Goal: Find specific page/section: Find specific page/section

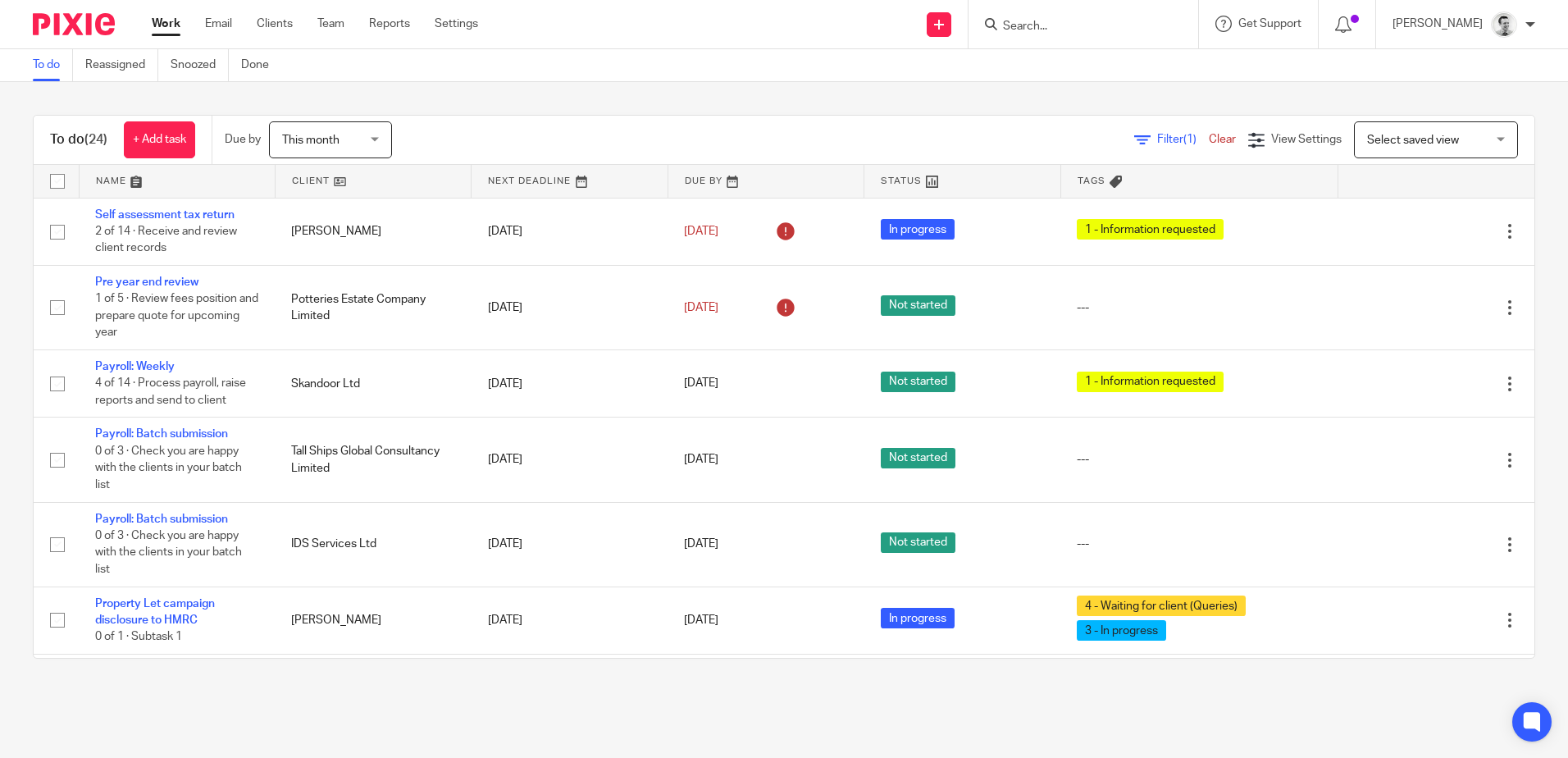
click at [1033, 27] on input "Search" at bounding box center [1076, 27] width 148 height 15
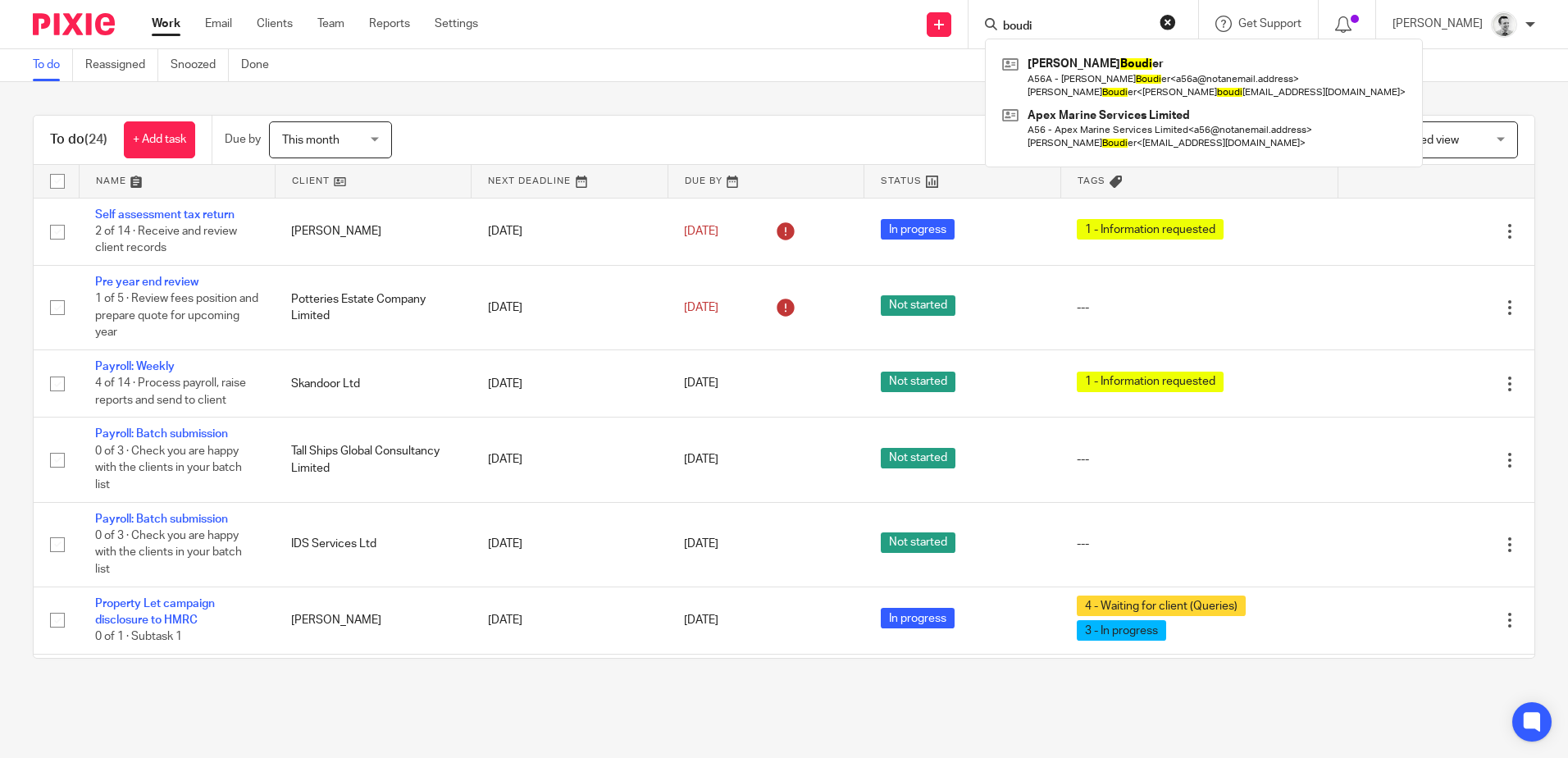
type input "boudi"
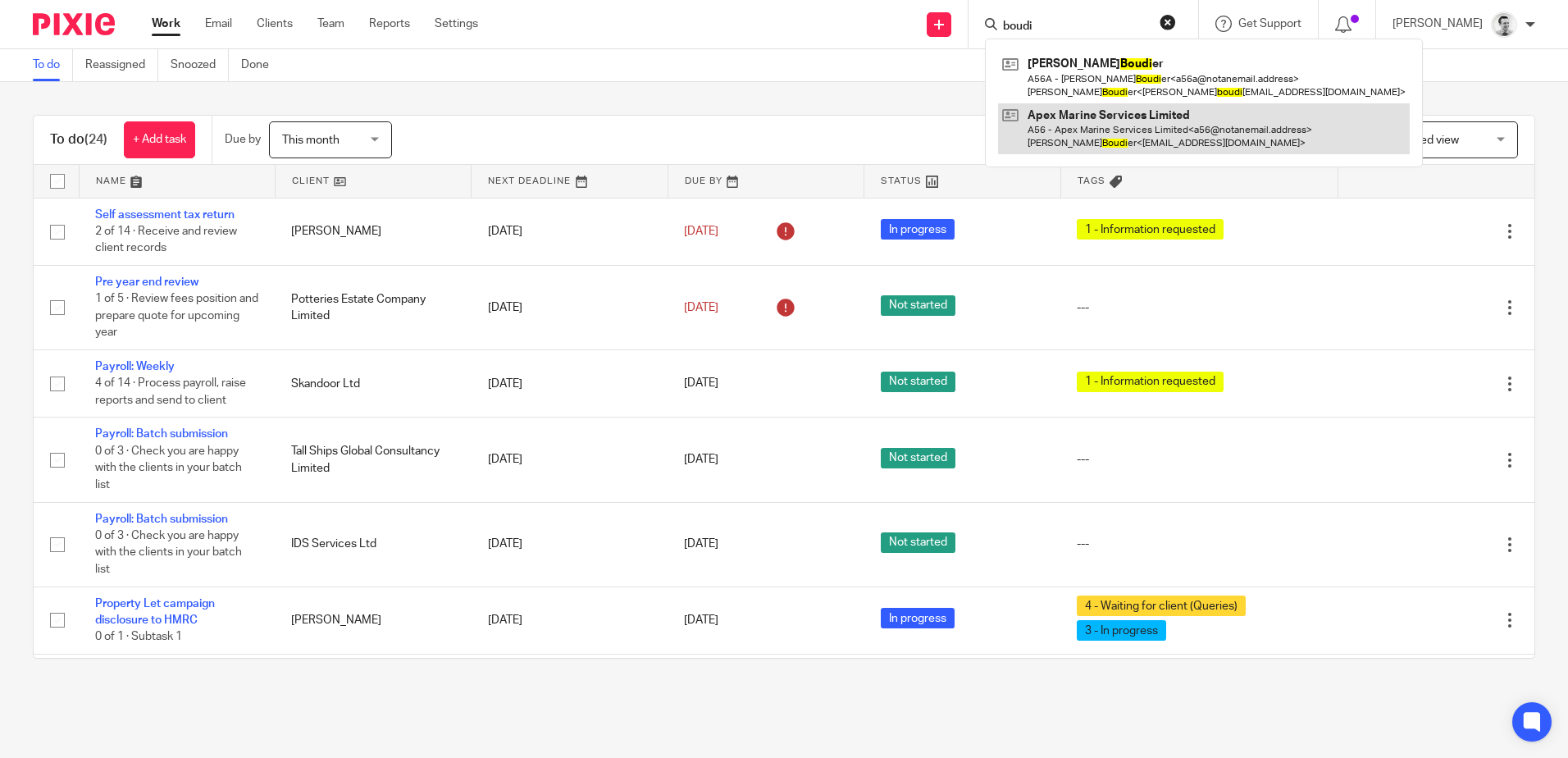
click at [1076, 134] on link at bounding box center [1204, 128] width 412 height 51
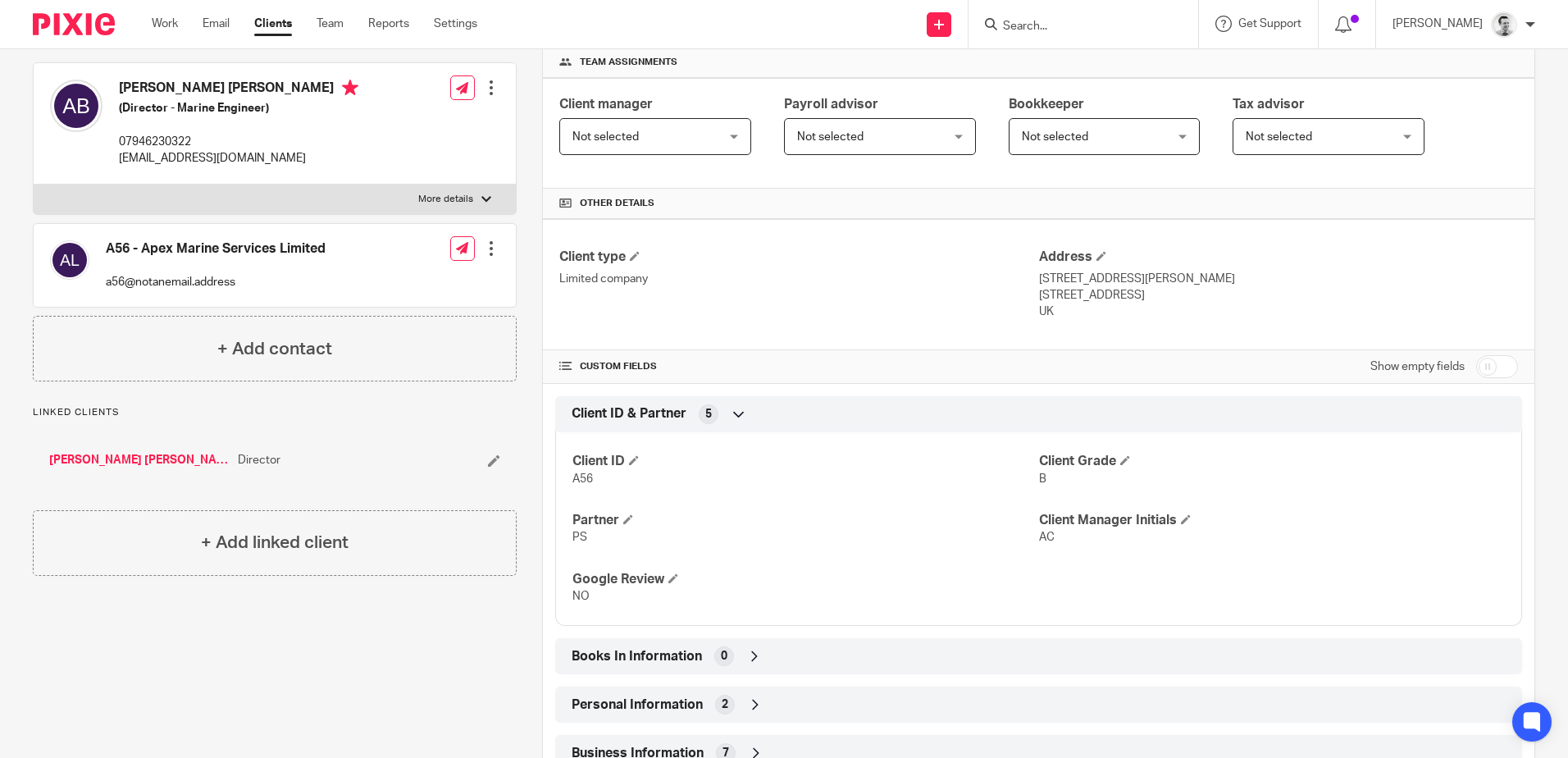
scroll to position [645, 0]
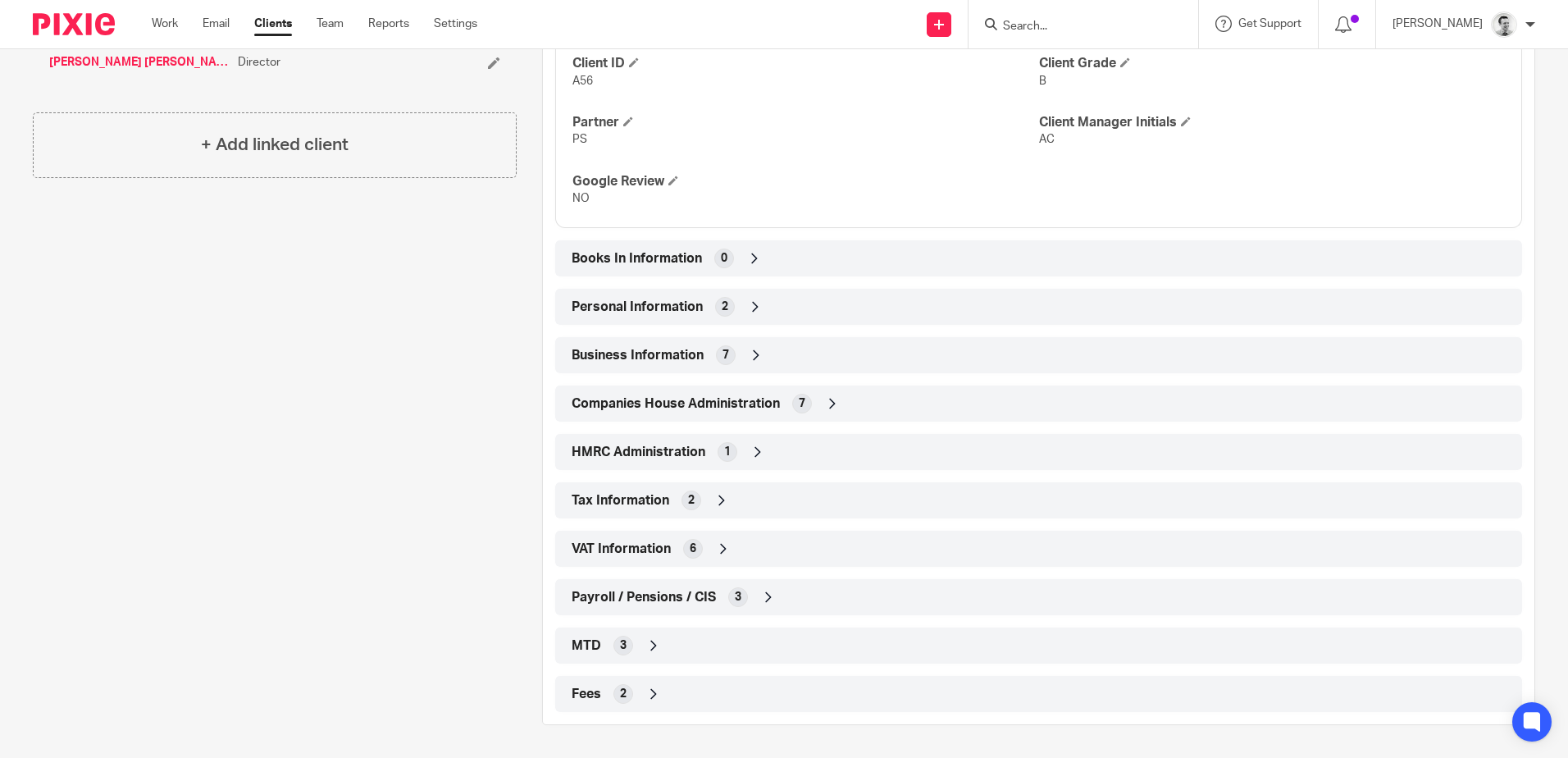
click at [725, 552] on icon at bounding box center [723, 548] width 16 height 16
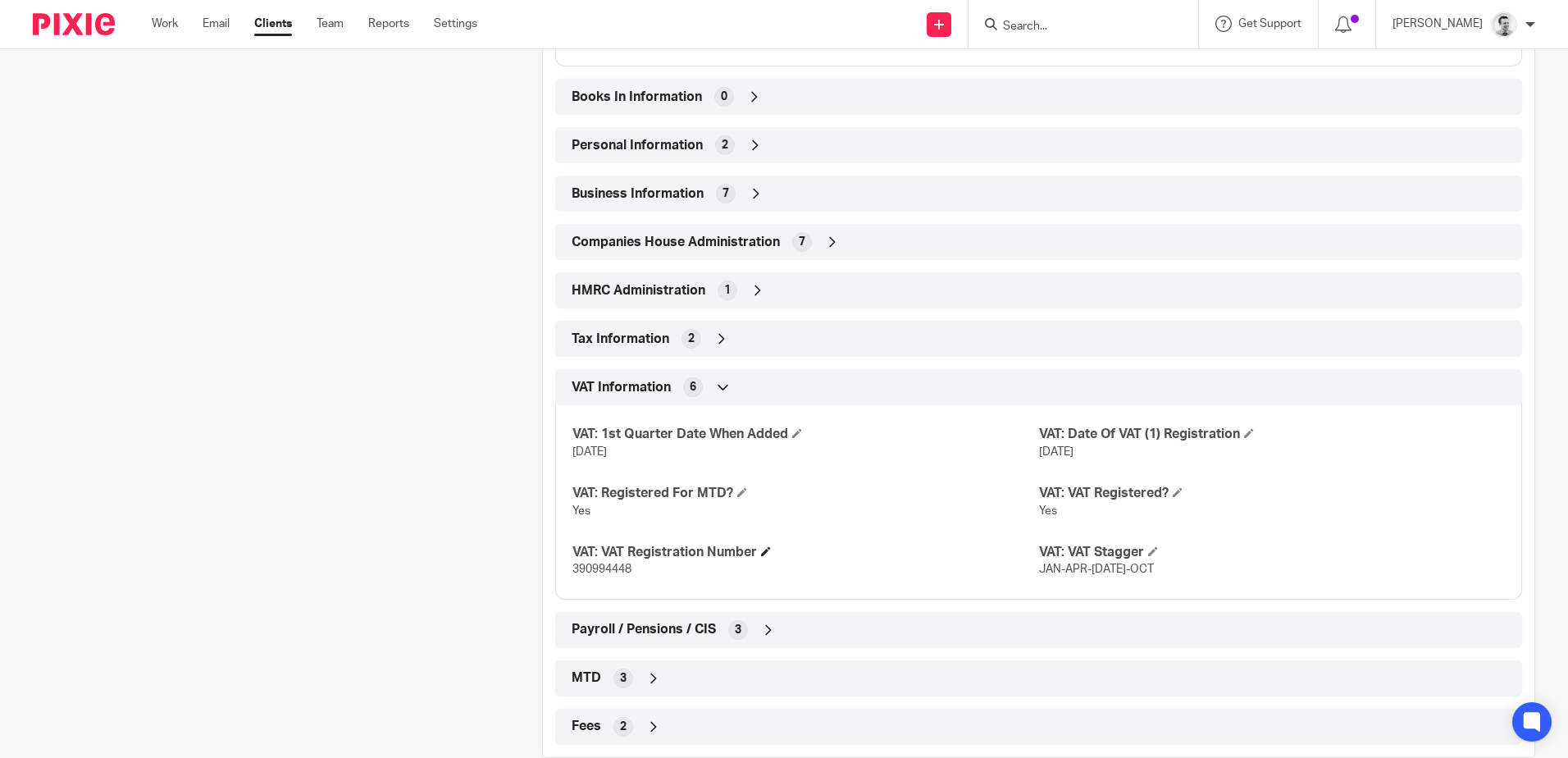
scroll to position [839, 0]
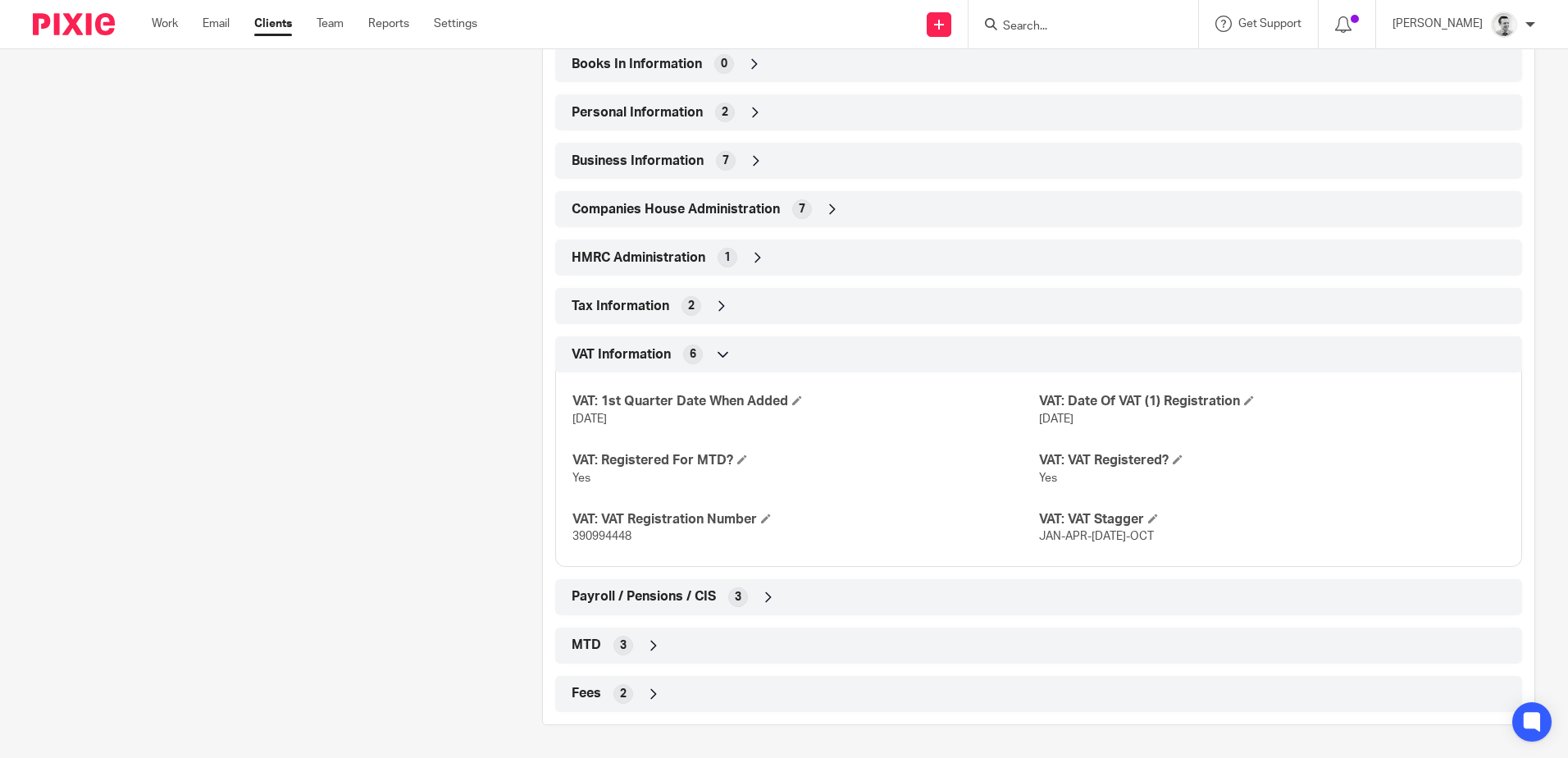
click at [595, 536] on span "390994448" at bounding box center [602, 536] width 59 height 12
click at [595, 535] on span "390994448" at bounding box center [602, 536] width 59 height 12
copy span "390994448"
click at [833, 212] on icon at bounding box center [833, 209] width 16 height 16
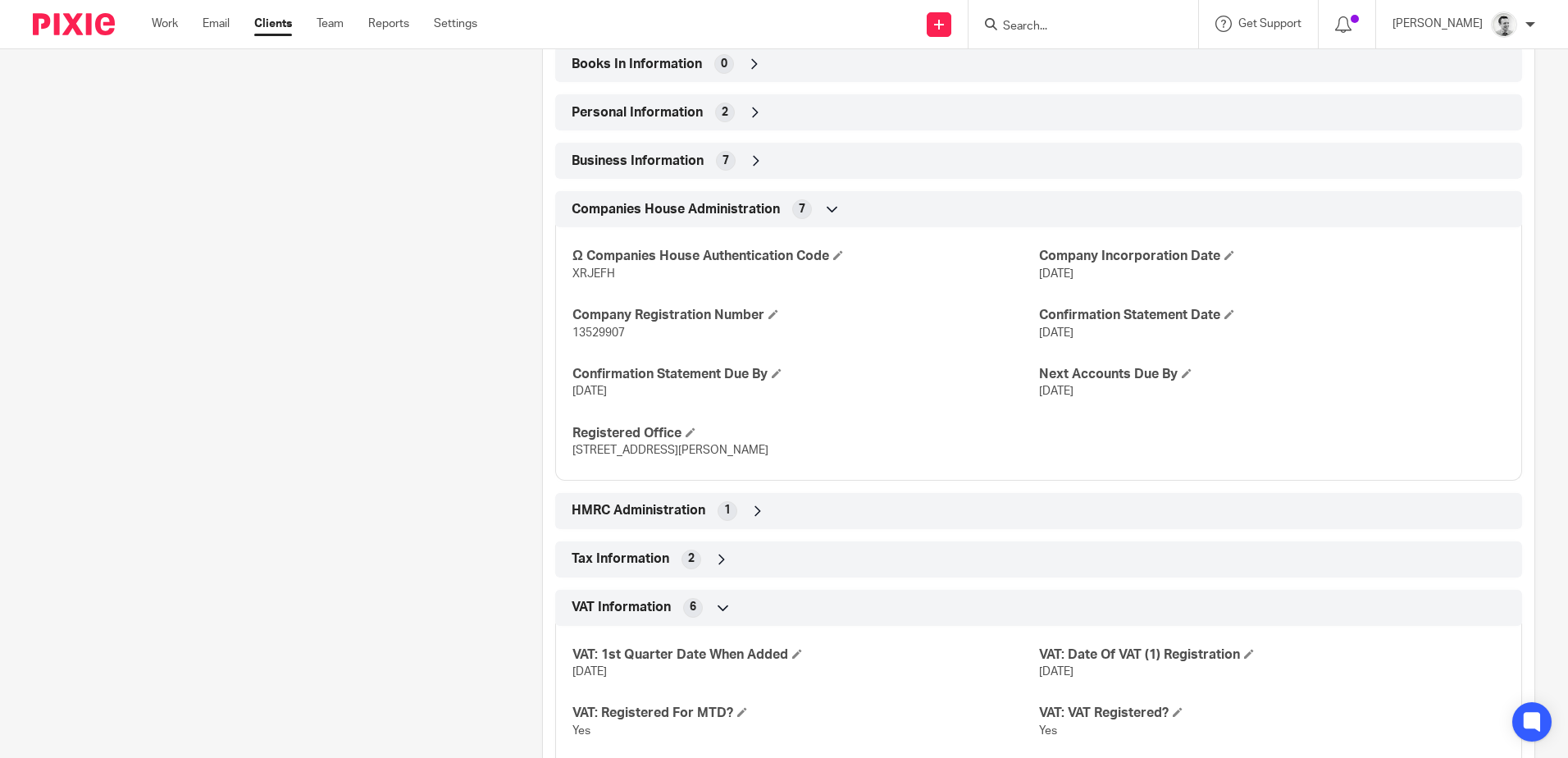
click at [830, 213] on icon at bounding box center [833, 209] width 16 height 16
